Goal: Transaction & Acquisition: Purchase product/service

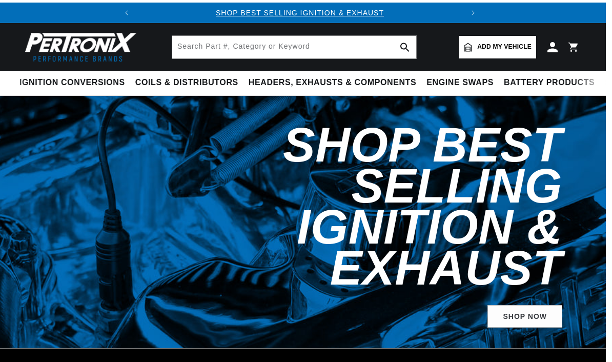
scroll to position [22, 6]
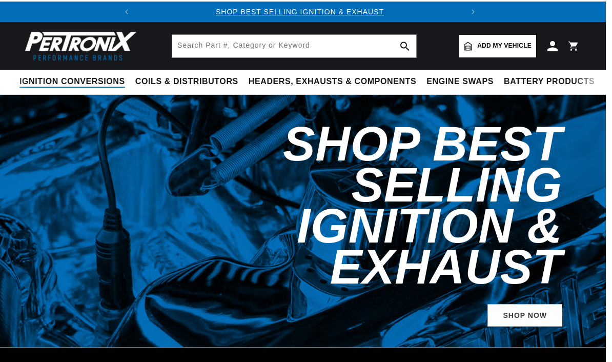
click at [62, 86] on span "Ignition Conversions" at bounding box center [72, 81] width 106 height 11
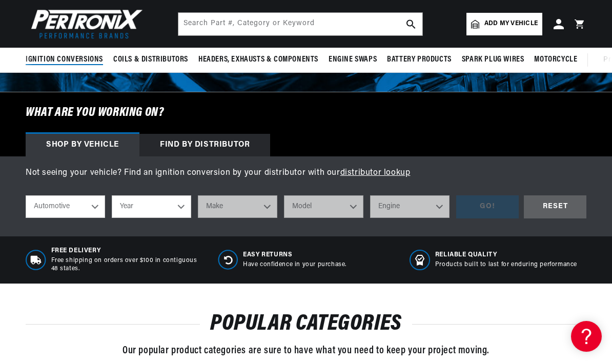
scroll to position [0, 0]
click at [89, 207] on select "Automotive Agricultural Industrial Marine Motorcycle" at bounding box center [65, 206] width 79 height 23
click at [179, 209] on select "Year 2026 2025 2024 2023 2022 2021 2020 2019 2018 2017 2016 2015 2014 2013 2012…" at bounding box center [151, 206] width 79 height 23
click at [183, 209] on select "Year 2026 2025 2024 2023 2022 2021 2020 2019 2018 2017 2016 2015 2014 2013 2012…" at bounding box center [151, 206] width 79 height 23
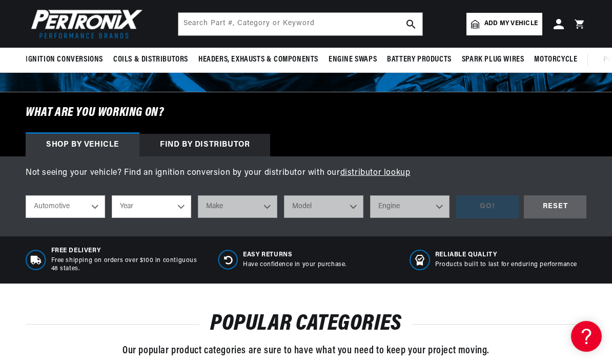
select select "1987"
click at [266, 207] on select "Make American Motors Bentley Buick Cadillac Chevrolet Chrysler Dodge Ford GMC H…" at bounding box center [237, 206] width 79 height 23
select select "Dodge"
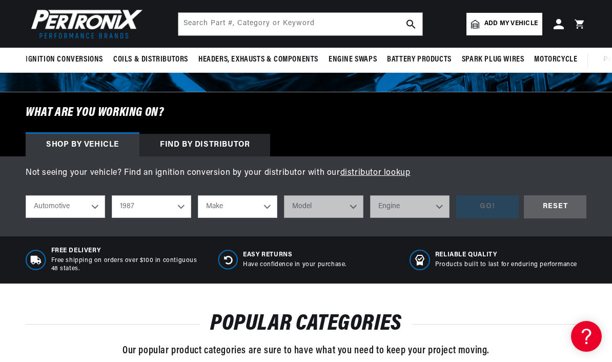
scroll to position [0, 0]
select select "Dodge"
click at [344, 208] on select "Model 600 Aries B150 B250 B350 Caravan Charger Colt D100 D150 D250 D350 Dakota …" at bounding box center [323, 206] width 79 height 23
select select "D350"
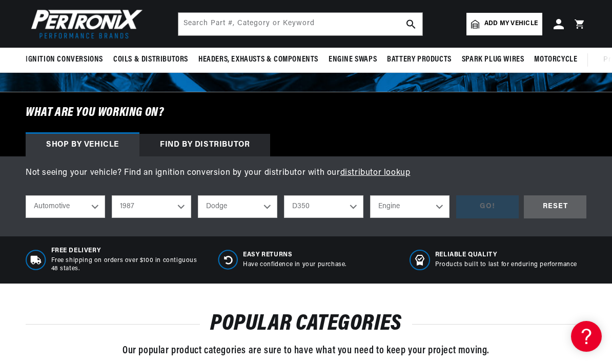
click at [401, 210] on select "Engine 5.9L" at bounding box center [409, 206] width 79 height 23
select select "5.9L"
click at [499, 207] on div "GO!" at bounding box center [487, 206] width 63 height 23
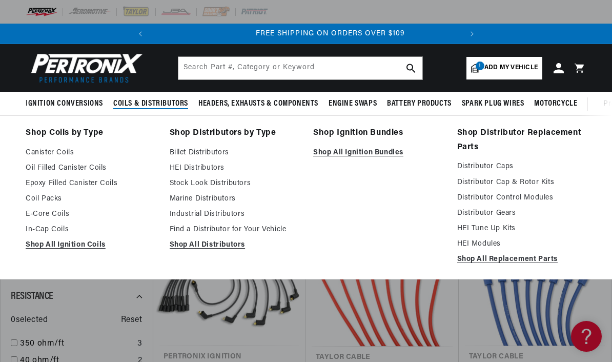
scroll to position [0, 311]
click at [179, 169] on link "HEI Distributors" at bounding box center [235, 168] width 130 height 12
click at [192, 167] on link "HEI Distributors" at bounding box center [235, 168] width 130 height 12
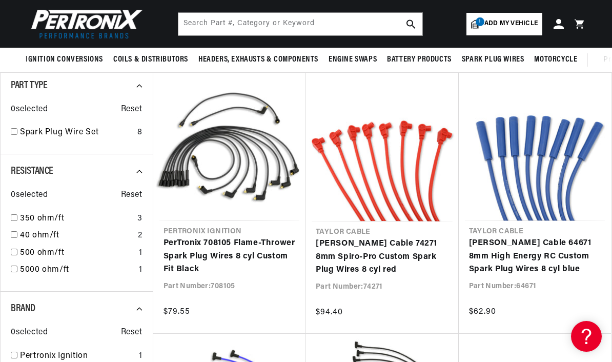
scroll to position [106, 0]
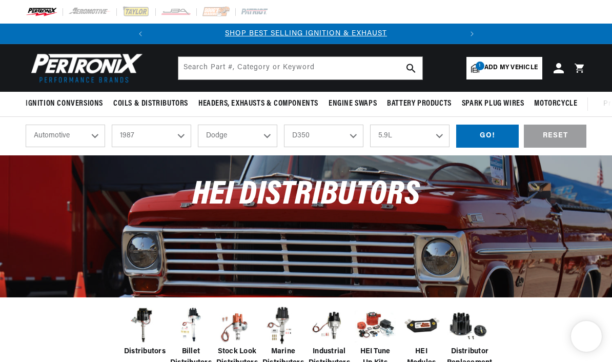
select select "1987"
select select "Dodge"
select select "D350"
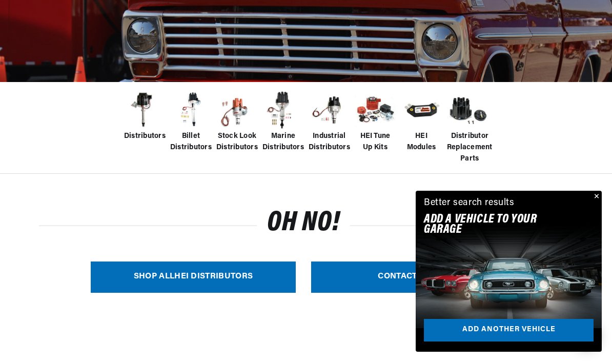
scroll to position [0, 311]
click at [600, 203] on button "Close" at bounding box center [596, 197] width 12 height 12
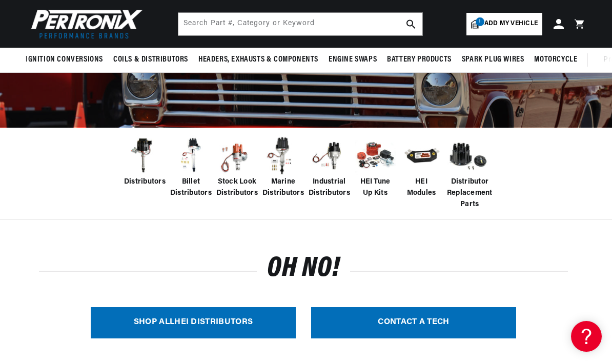
scroll to position [166, 0]
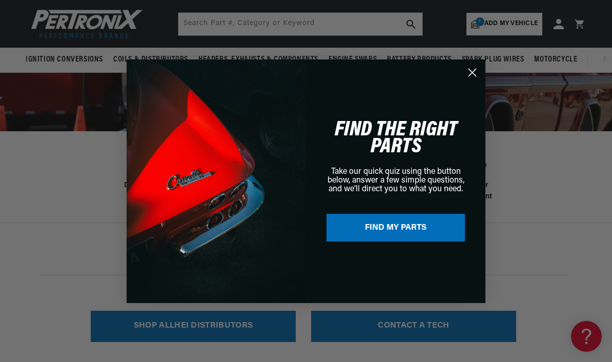
click at [467, 78] on circle "Close dialog" at bounding box center [472, 72] width 17 height 17
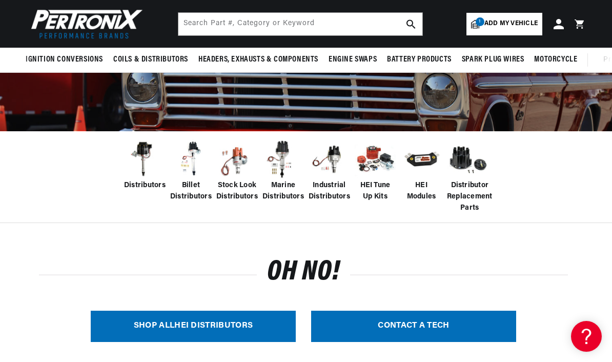
click at [133, 158] on img at bounding box center [144, 159] width 41 height 41
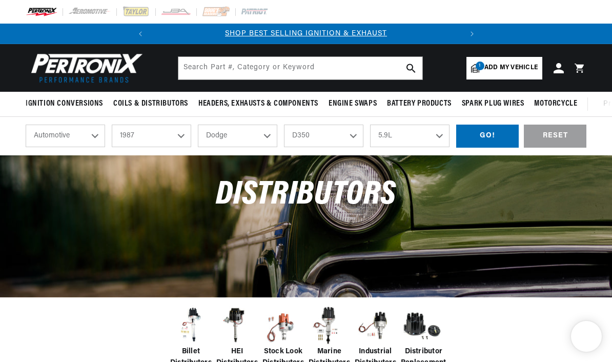
select select "1987"
select select "Dodge"
select select "D350"
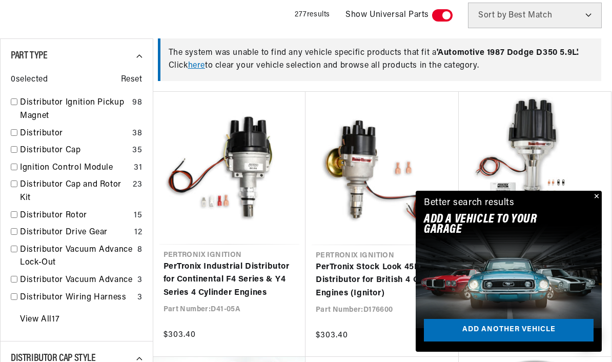
scroll to position [404, 0]
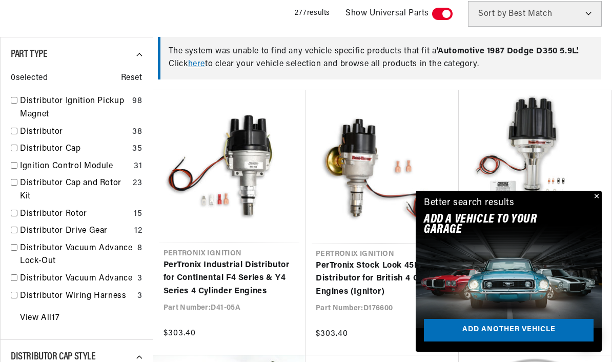
click at [596, 203] on button "Close" at bounding box center [596, 197] width 12 height 12
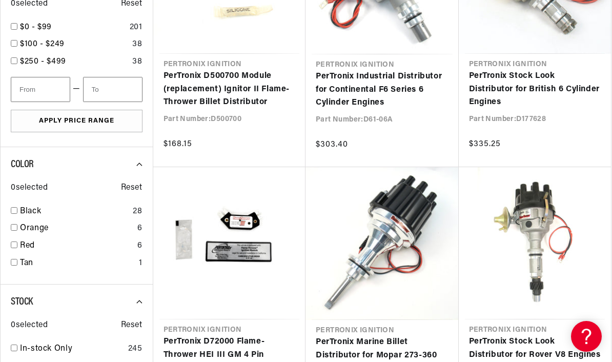
scroll to position [0, 311]
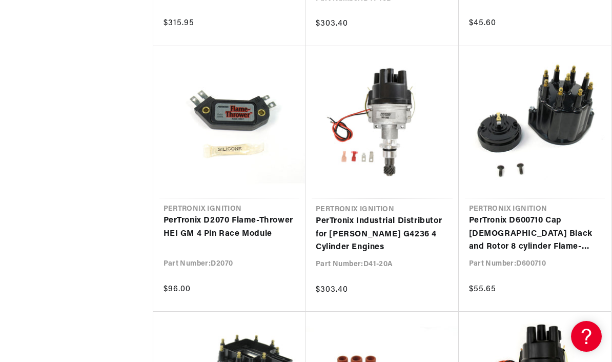
scroll to position [0, 311]
